Goal: Task Accomplishment & Management: Use online tool/utility

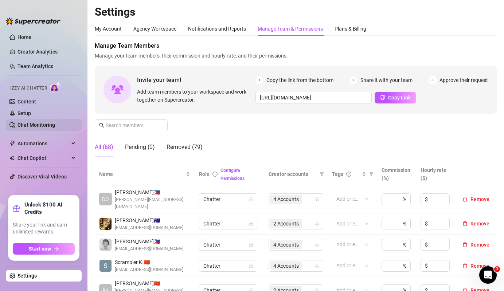
click at [51, 122] on link "Chat Monitoring" at bounding box center [36, 125] width 38 height 6
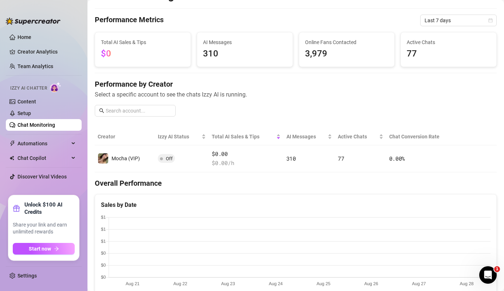
scroll to position [11, 0]
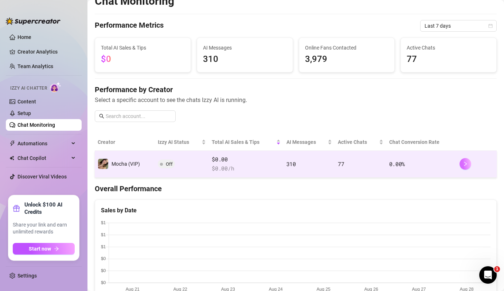
click at [467, 167] on button "button" at bounding box center [465, 164] width 12 height 12
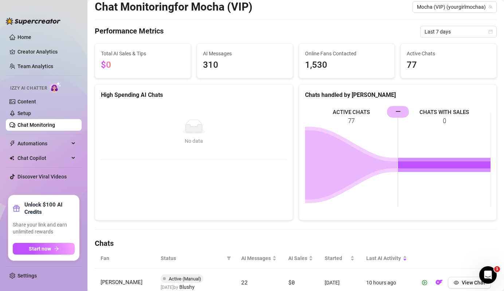
scroll to position [23, 0]
click at [240, 57] on div "AI Messages 310" at bounding box center [245, 60] width 84 height 23
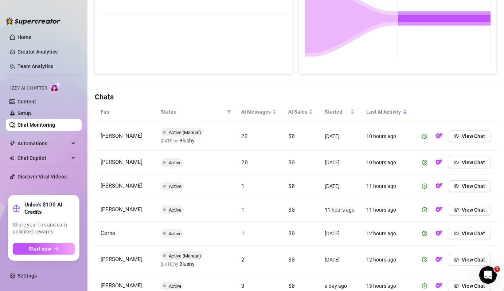
scroll to position [170, 0]
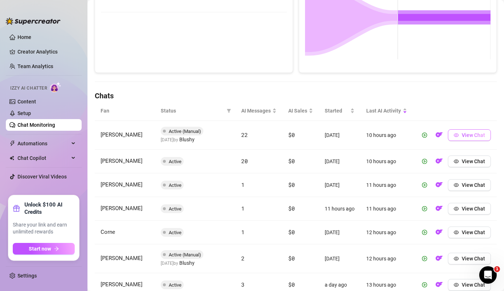
click at [473, 138] on button "View Chat" at bounding box center [469, 135] width 43 height 12
click at [471, 139] on button "View Chat" at bounding box center [469, 135] width 43 height 12
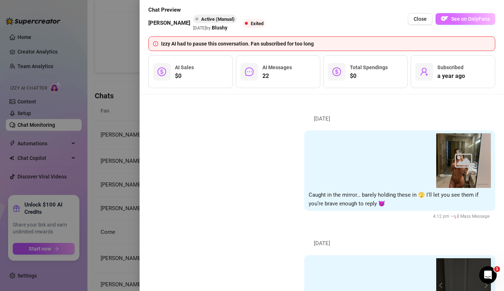
click at [475, 20] on span "See on OnlyFans" at bounding box center [470, 19] width 39 height 6
click at [122, 165] on div at bounding box center [252, 145] width 504 height 291
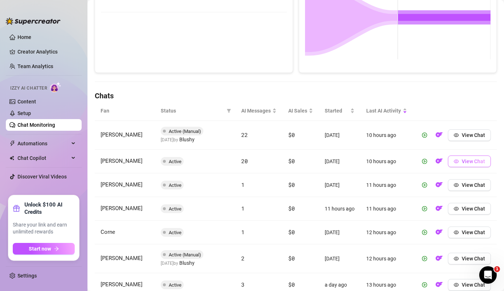
click at [462, 159] on span "View Chat" at bounding box center [473, 161] width 23 height 6
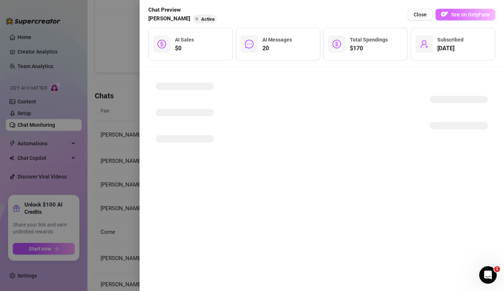
click at [470, 14] on span "See on OnlyFans" at bounding box center [470, 15] width 39 height 6
click at [141, 137] on div at bounding box center [322, 179] width 364 height 224
click at [129, 140] on div at bounding box center [252, 145] width 504 height 291
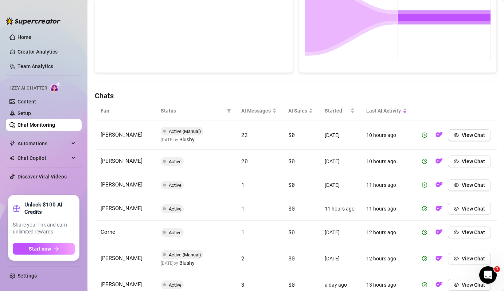
scroll to position [220, 0]
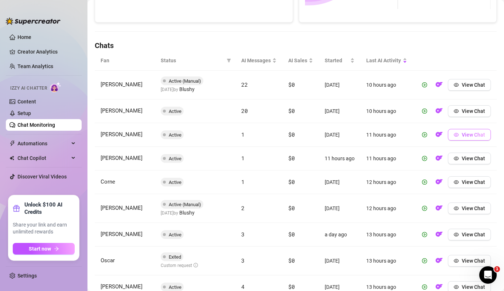
click at [472, 136] on span "View Chat" at bounding box center [473, 135] width 23 height 6
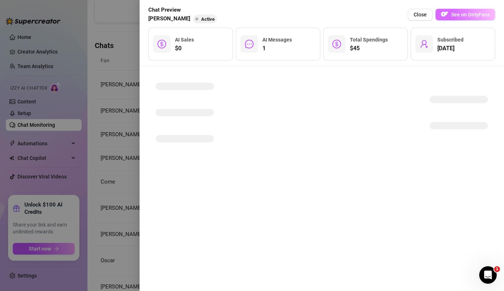
click at [458, 12] on span "See on OnlyFans" at bounding box center [470, 15] width 39 height 6
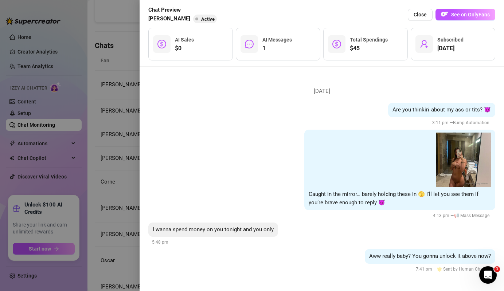
click at [130, 169] on div at bounding box center [252, 145] width 504 height 291
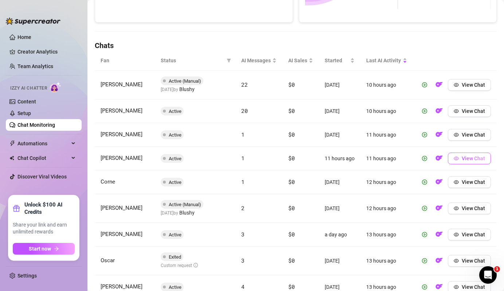
click at [475, 162] on button "View Chat" at bounding box center [469, 159] width 43 height 12
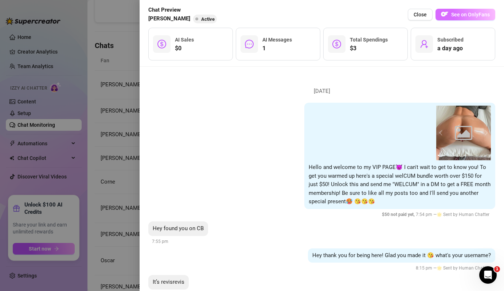
click at [468, 15] on span "See on OnlyFans" at bounding box center [470, 15] width 39 height 6
